Goal: Use online tool/utility: Utilize a website feature to perform a specific function

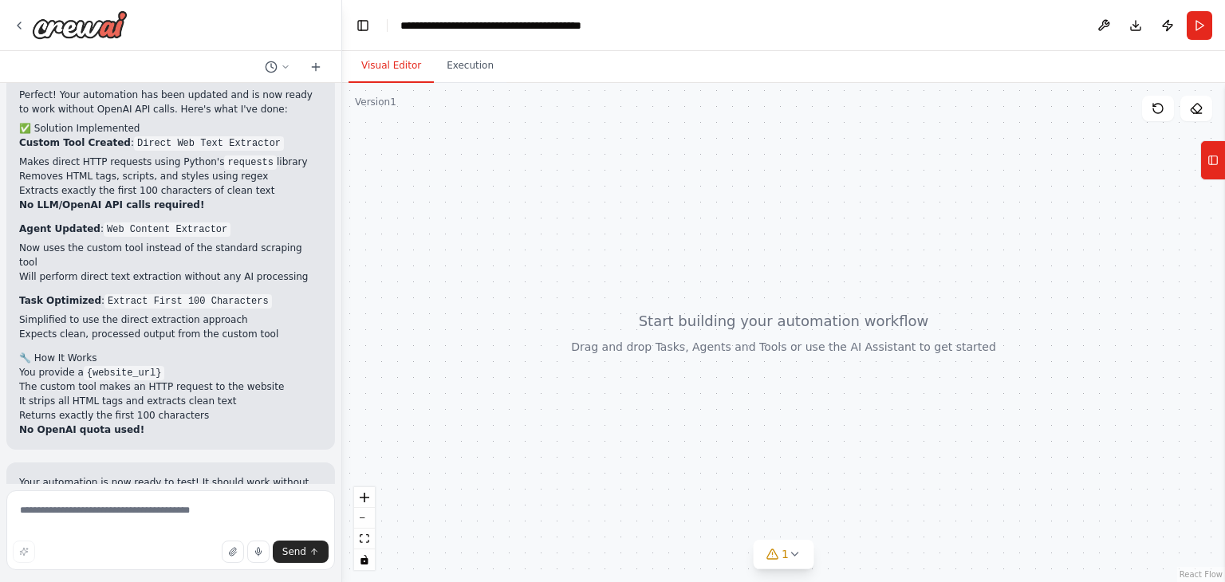
scroll to position [2973, 0]
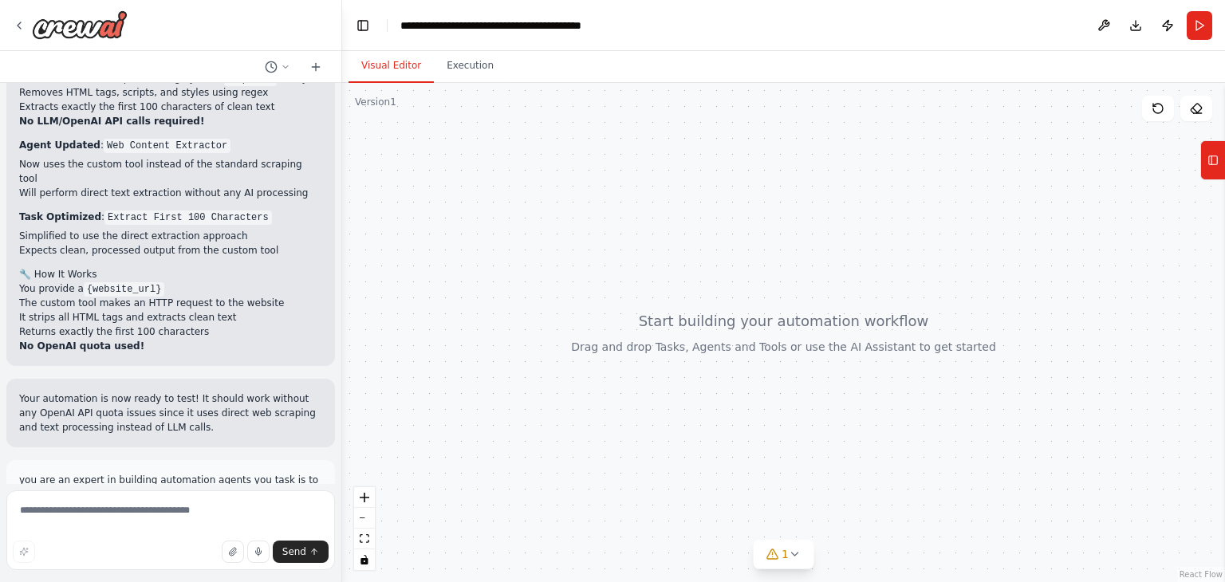
click at [342, 407] on div "Hello! I'm the CrewAI assistant. What kind of automation do you want to build? …" at bounding box center [612, 291] width 1225 height 582
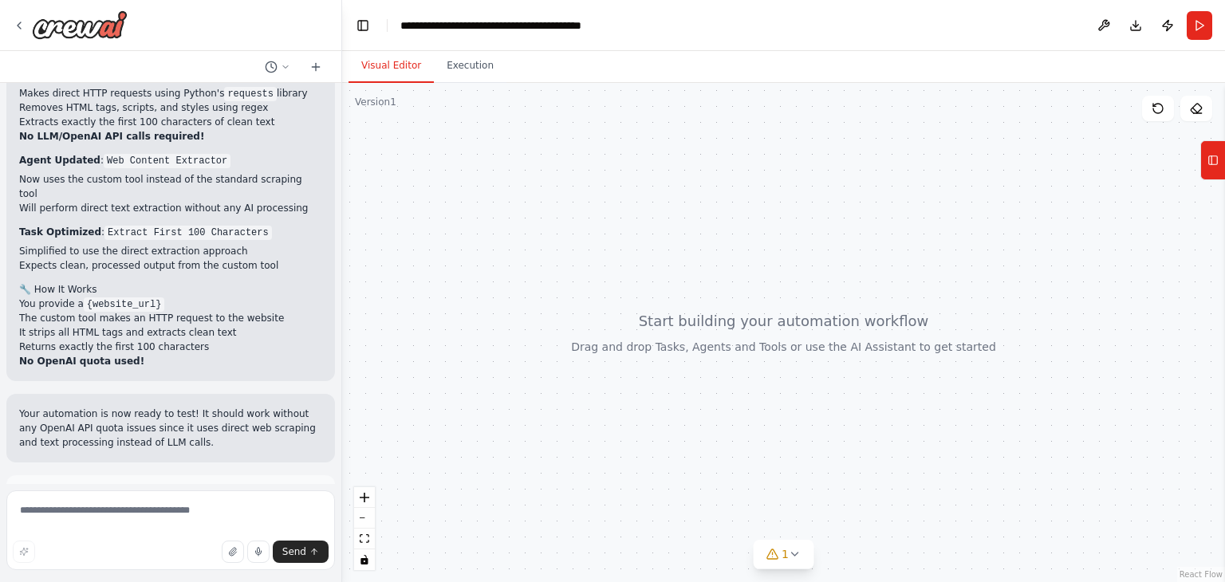
scroll to position [2964, 0]
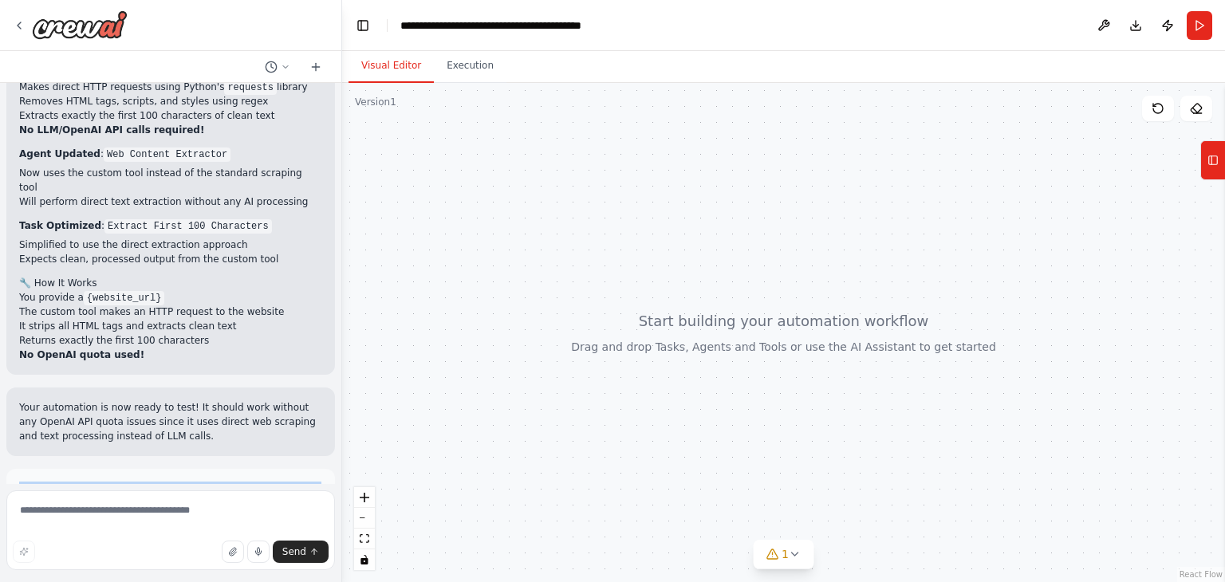
drag, startPoint x: 115, startPoint y: 387, endPoint x: 16, endPoint y: 365, distance: 101.3
click at [16, 469] on div "you are an expert in building automation agents you task is to go the website a…" at bounding box center [170, 503] width 328 height 69
copy p "you are an expert in building automation agents you task is to go the website a…"
click at [311, 68] on icon at bounding box center [315, 67] width 13 height 13
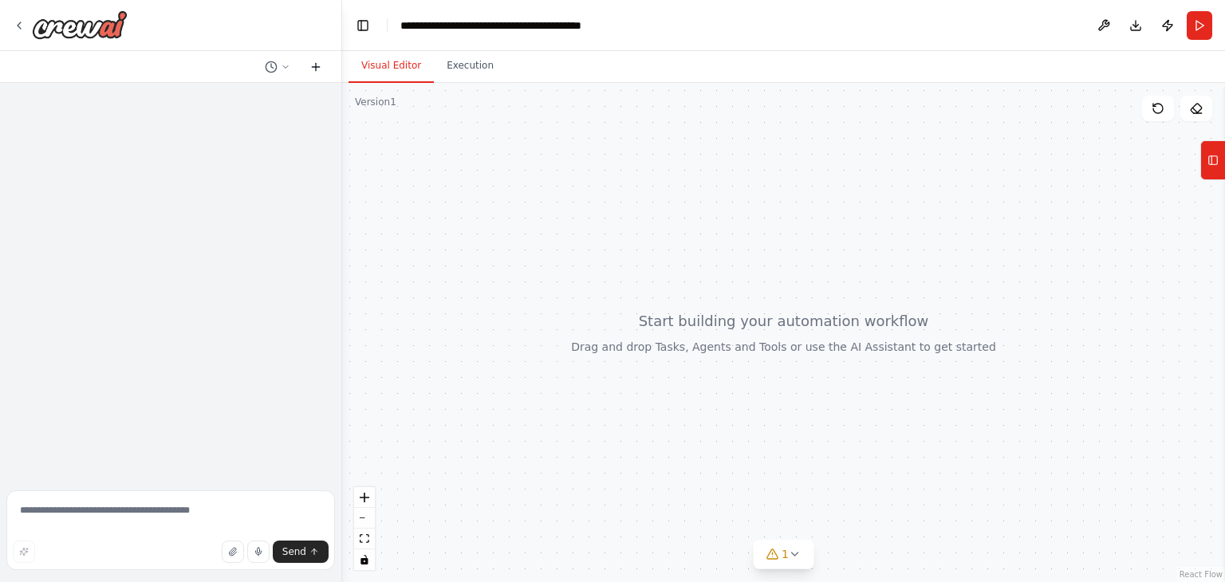
scroll to position [0, 0]
click at [457, 76] on button "Execution" at bounding box center [470, 65] width 73 height 33
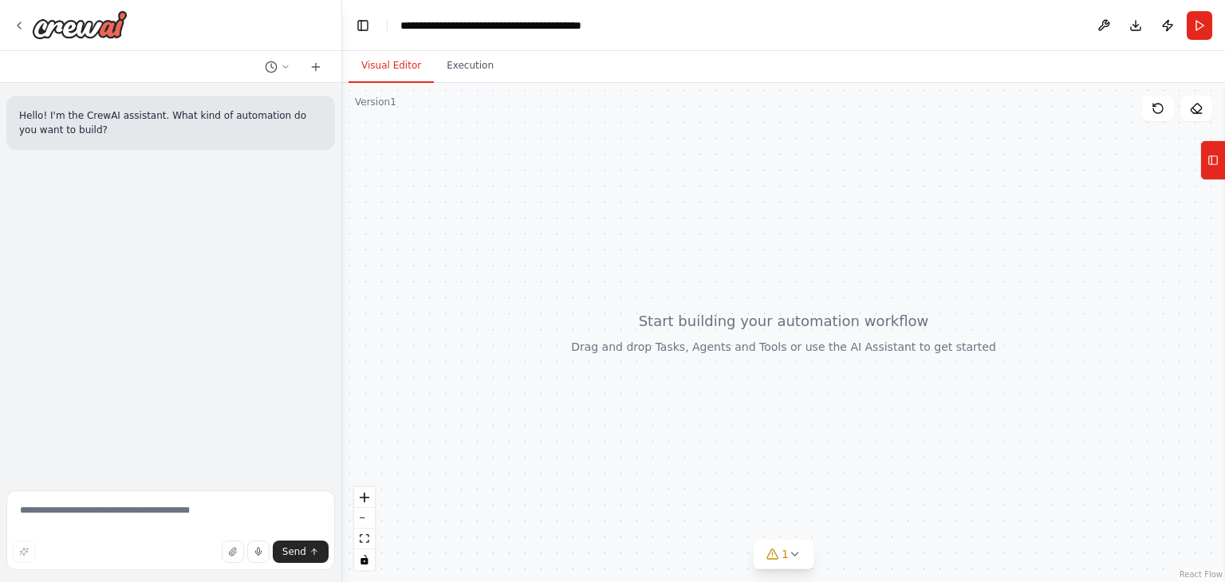
click at [415, 71] on button "Visual Editor" at bounding box center [390, 65] width 85 height 33
click at [61, 524] on textarea at bounding box center [170, 530] width 328 height 80
paste textarea "**********"
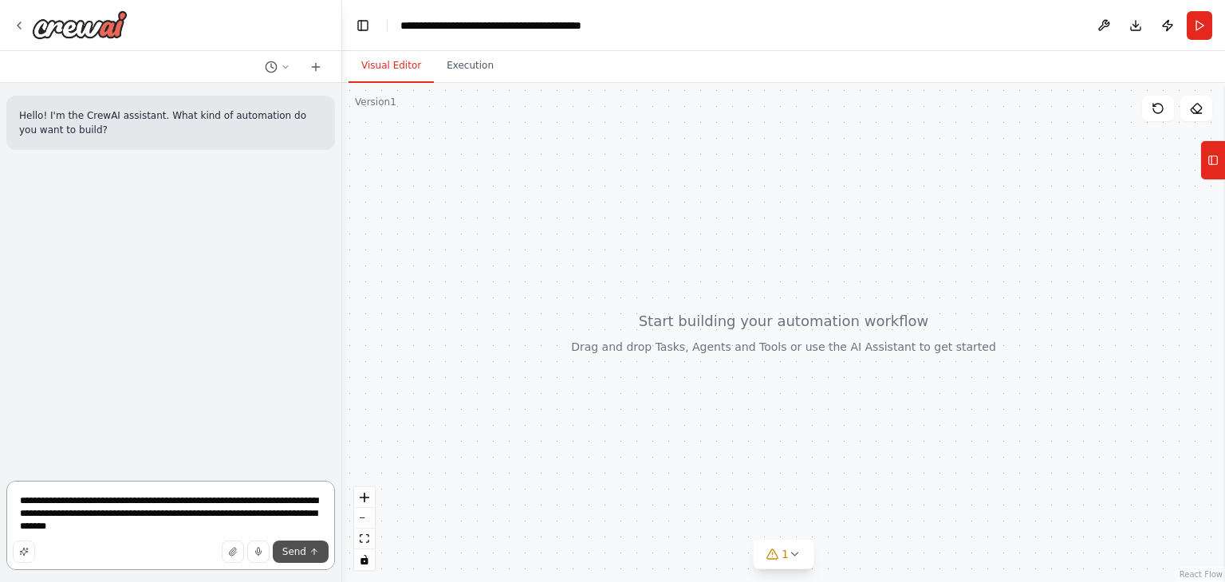
type textarea "**********"
click at [289, 545] on span "Send" at bounding box center [294, 551] width 24 height 13
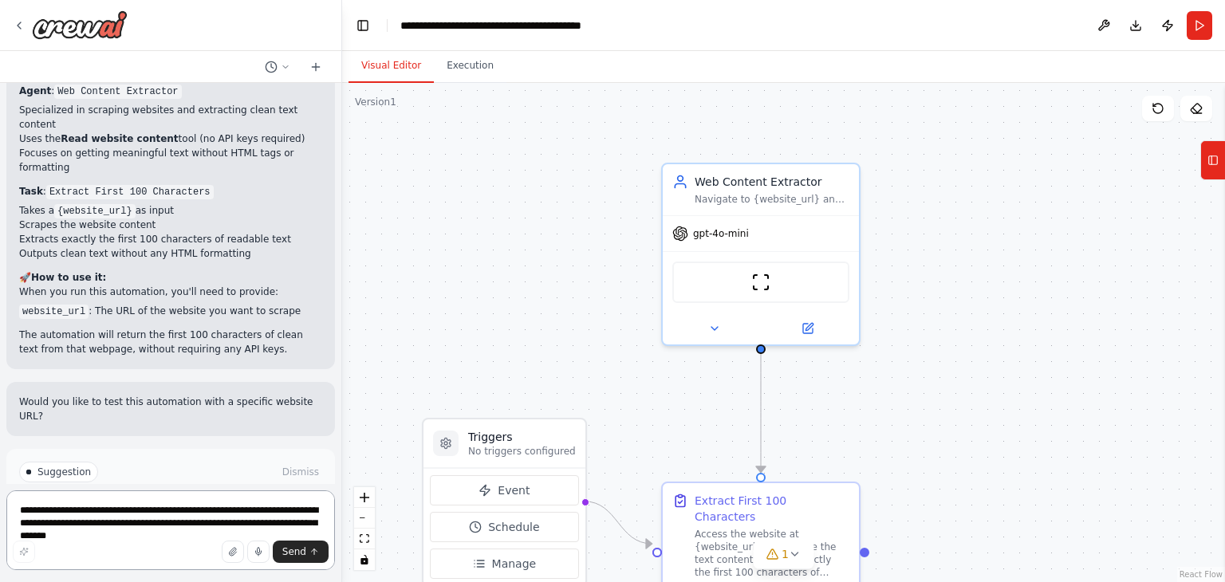
scroll to position [926, 0]
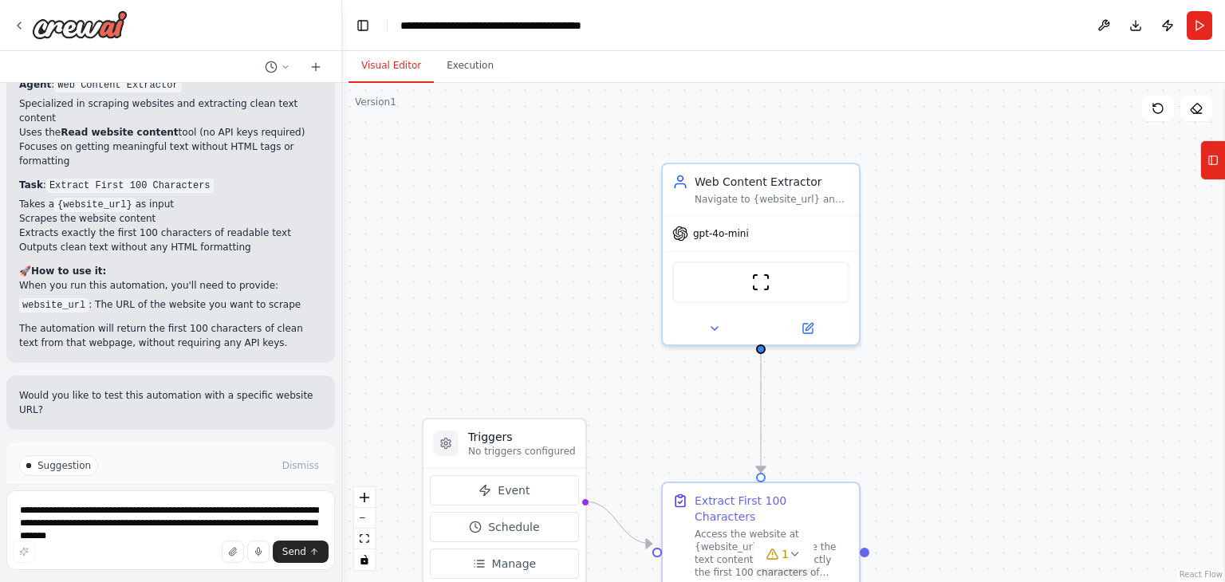
click at [128, 529] on icon at bounding box center [130, 534] width 10 height 10
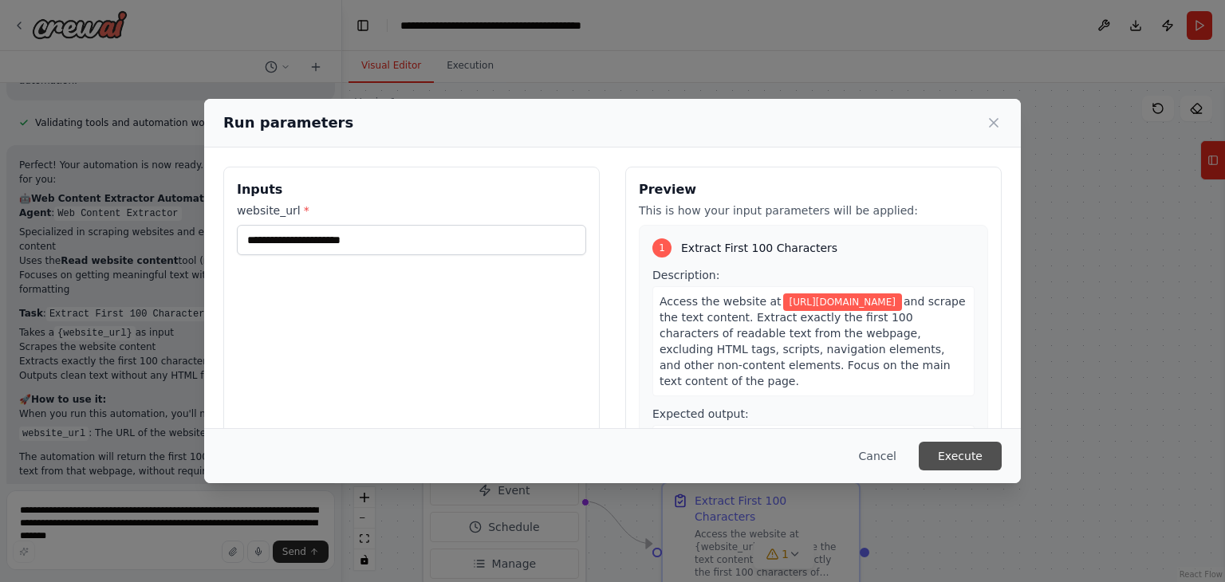
click at [952, 450] on button "Execute" at bounding box center [959, 456] width 83 height 29
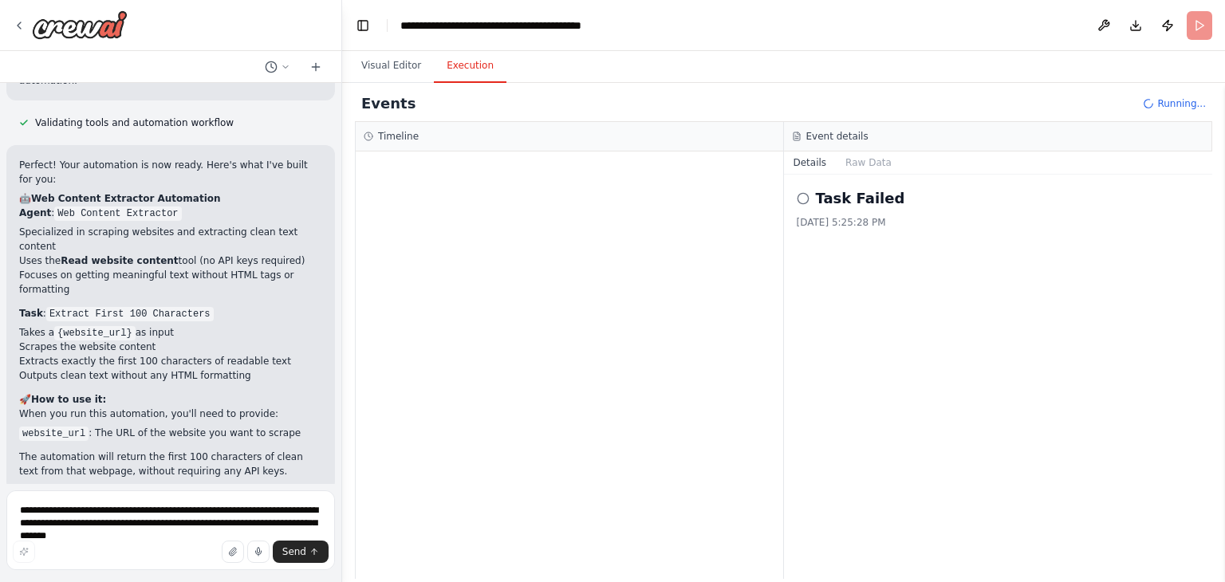
scroll to position [926, 0]
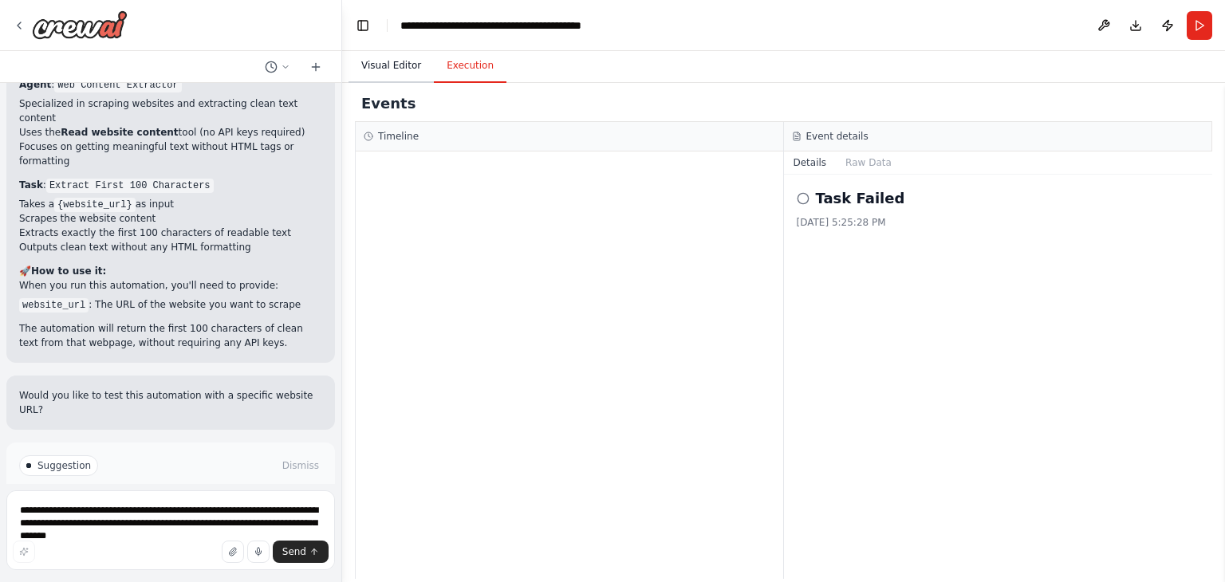
click at [410, 70] on button "Visual Editor" at bounding box center [390, 65] width 85 height 33
click at [465, 60] on button "Execution" at bounding box center [470, 65] width 73 height 33
click at [835, 208] on h2 "Task Failed" at bounding box center [860, 198] width 89 height 22
